Goal: Find specific page/section

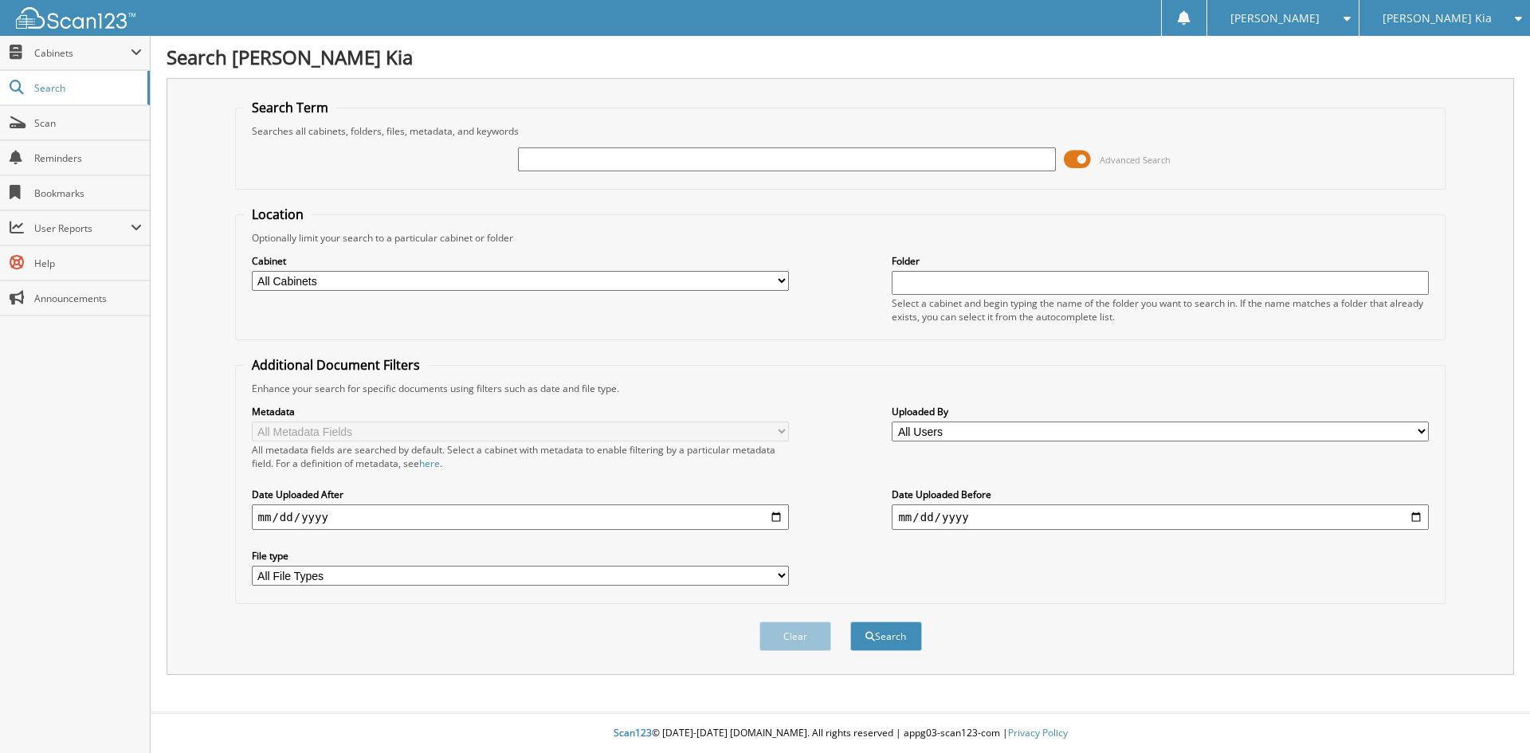
drag, startPoint x: 0, startPoint y: 0, endPoint x: 546, endPoint y: 156, distance: 567.9
type input "127976"
click at [850, 622] on button "Search" at bounding box center [886, 636] width 72 height 29
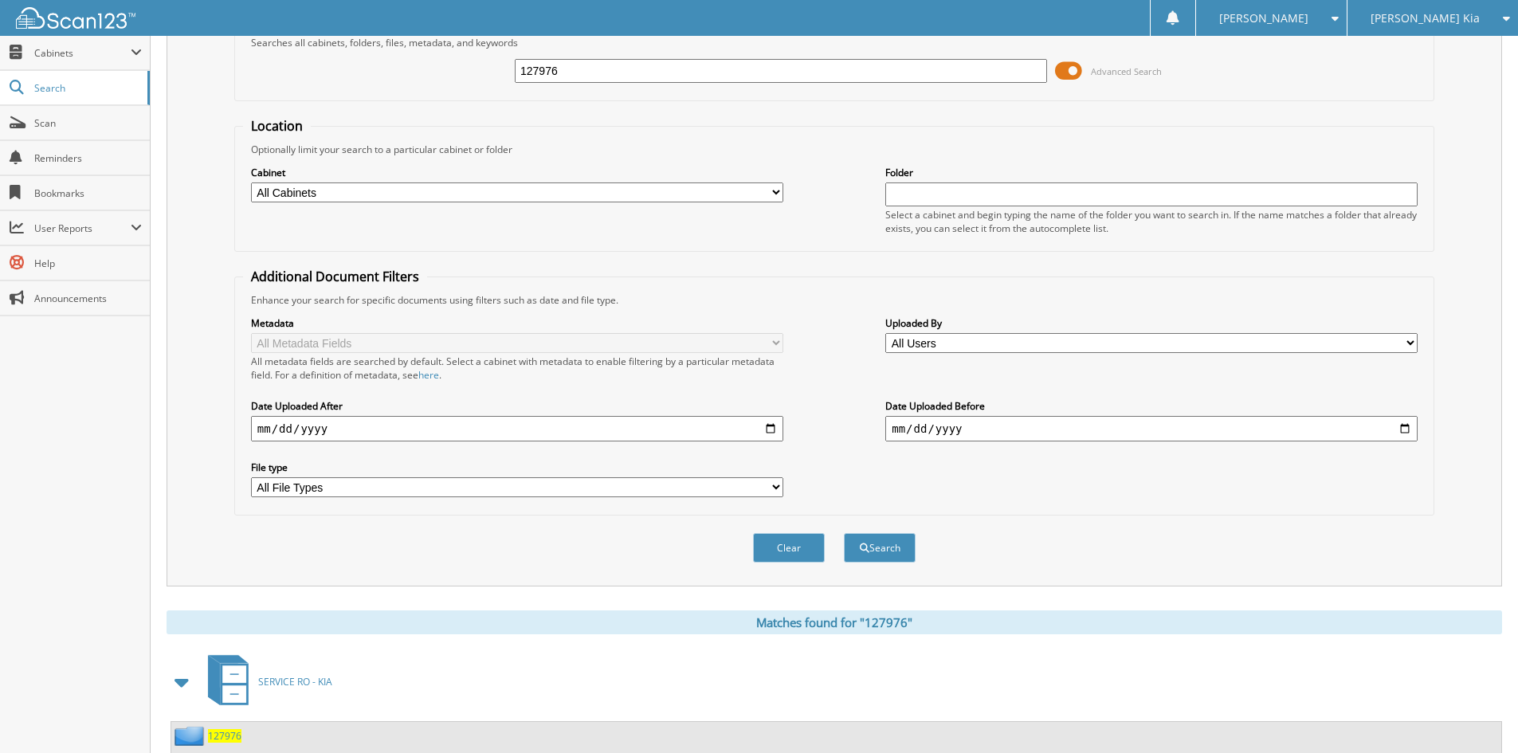
scroll to position [373, 0]
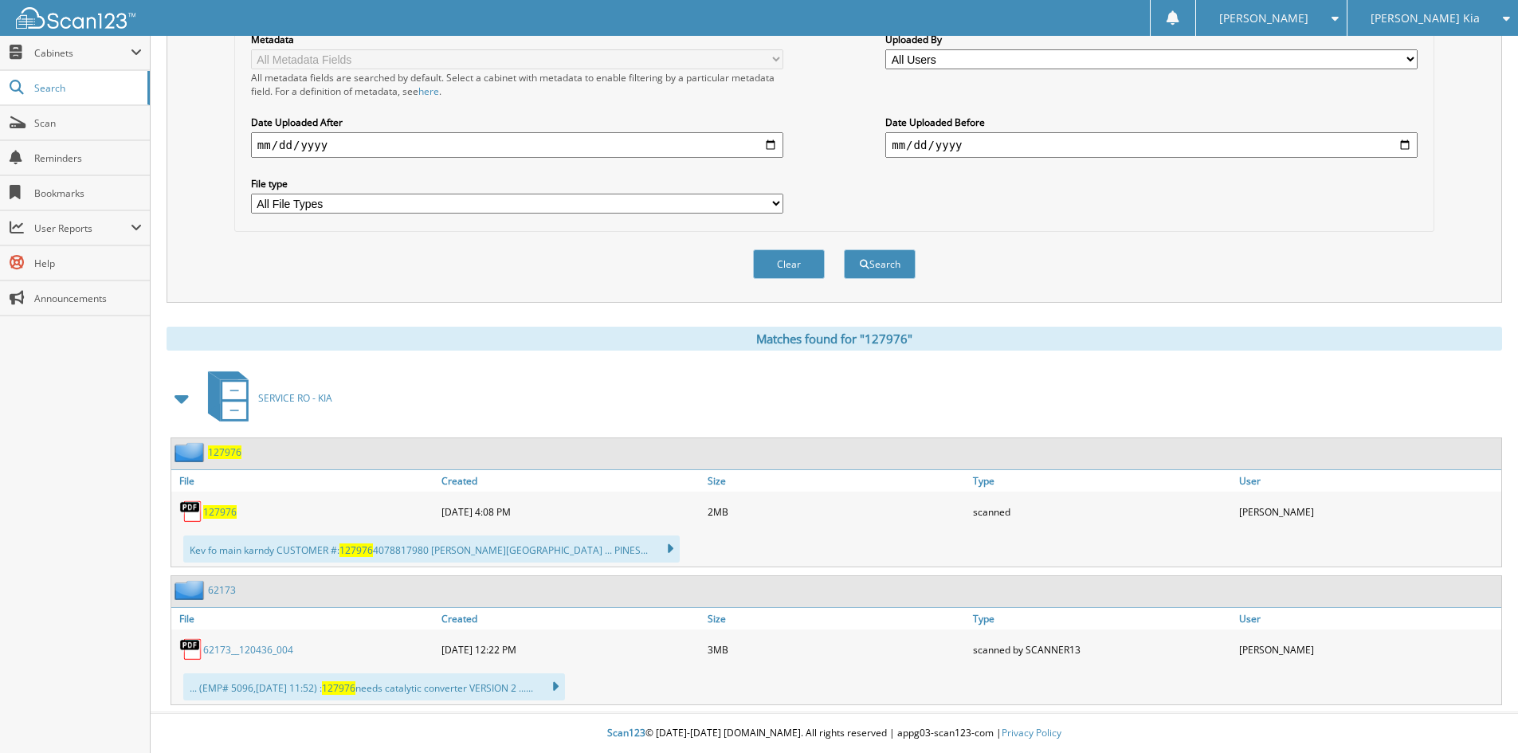
click at [226, 449] on span "127976" at bounding box center [224, 453] width 33 height 14
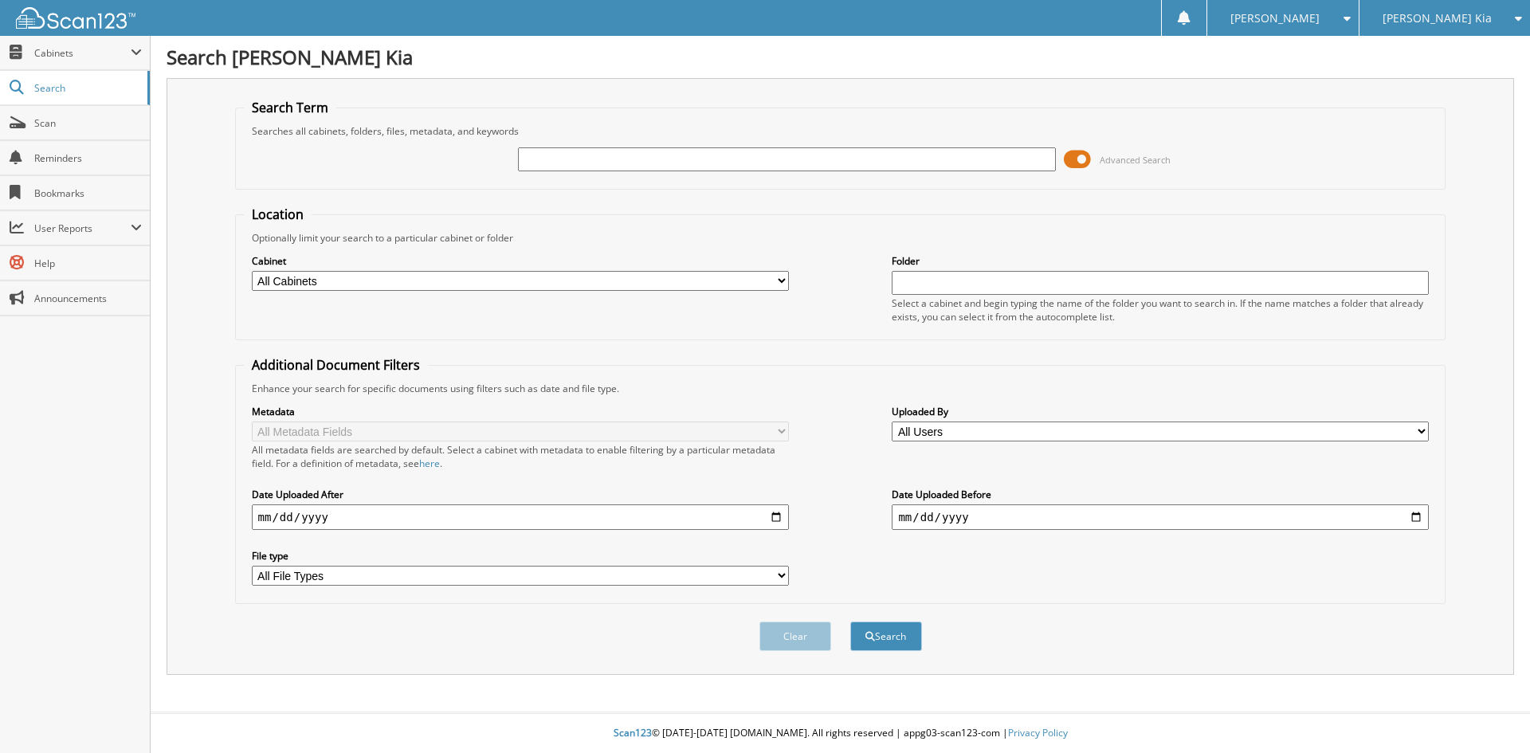
click at [650, 165] on input "text" at bounding box center [786, 159] width 537 height 24
type input "120198"
click at [850, 622] on button "Search" at bounding box center [886, 636] width 72 height 29
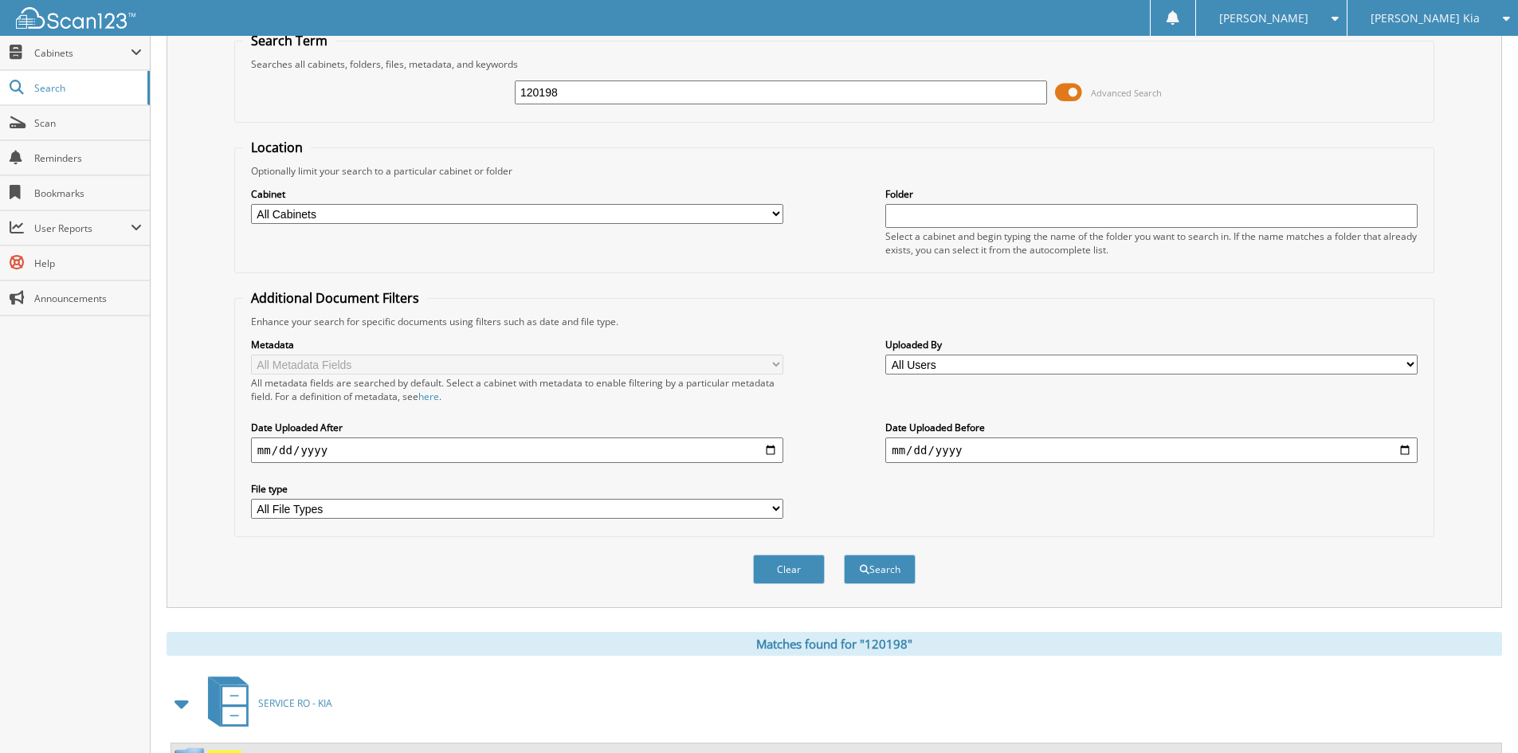
scroll to position [239, 0]
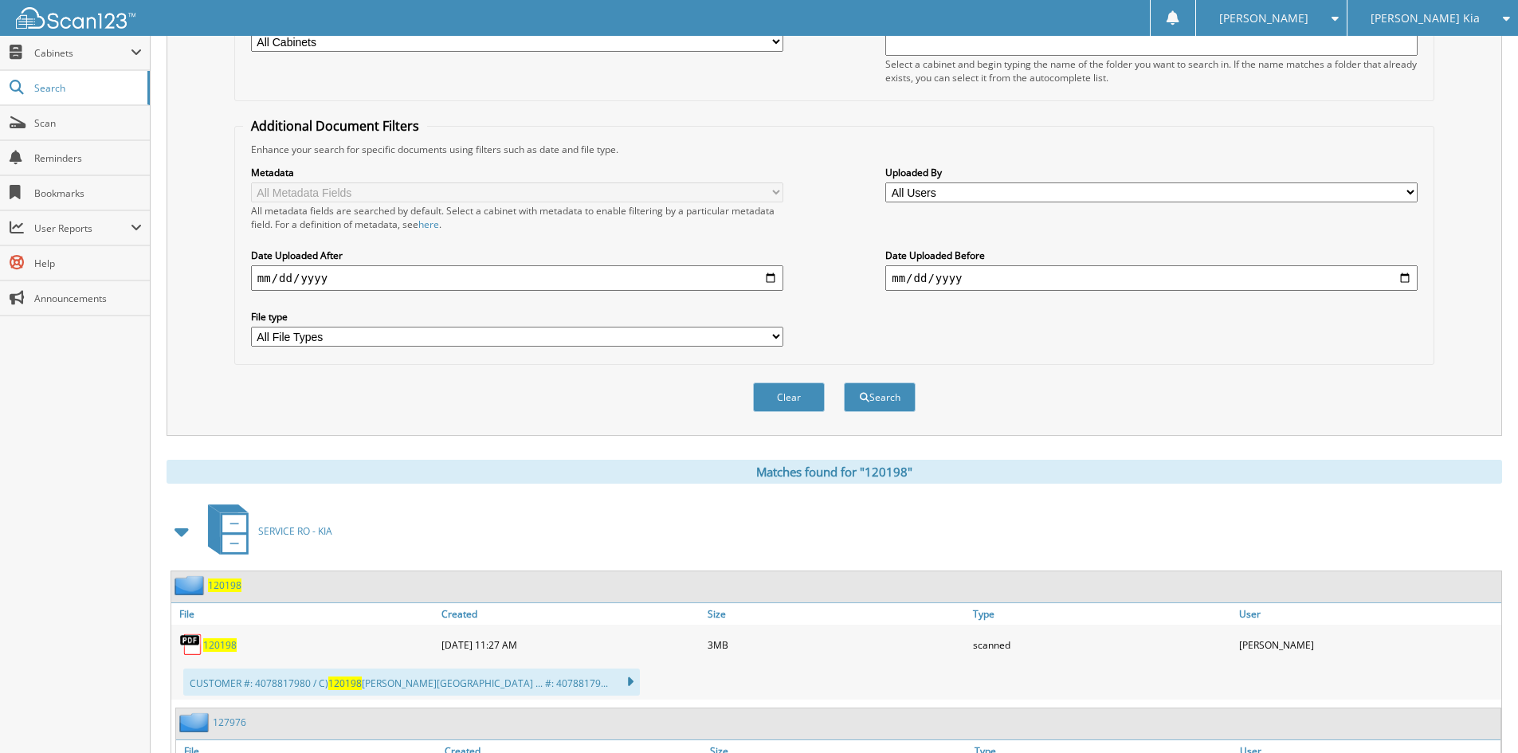
click at [231, 591] on span "120198" at bounding box center [224, 586] width 33 height 14
